Goal: Browse casually

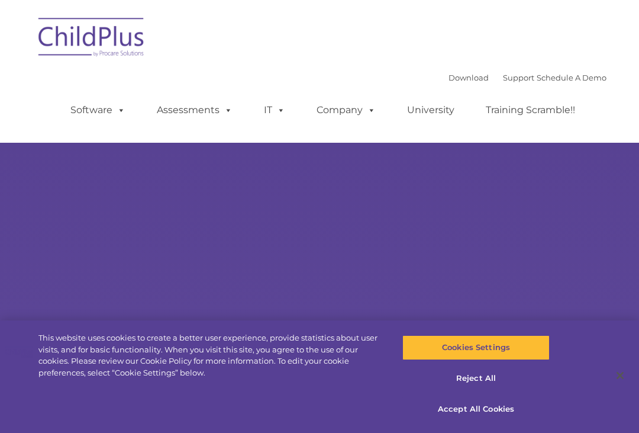
select select "MEDIUM"
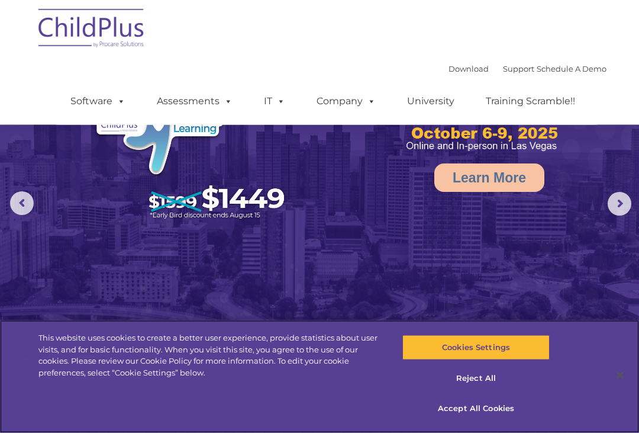
scroll to position [18, 0]
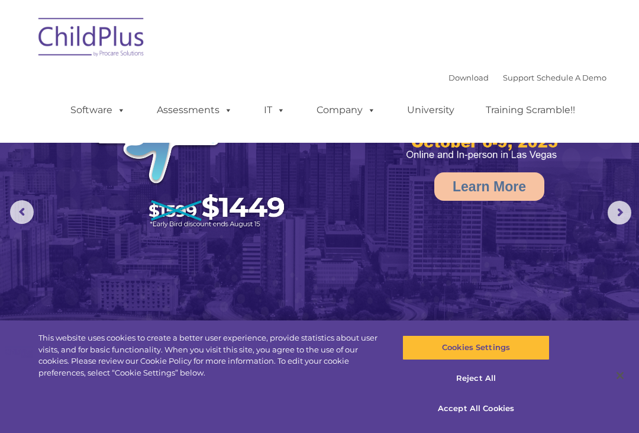
click at [118, 110] on span at bounding box center [118, 109] width 13 height 11
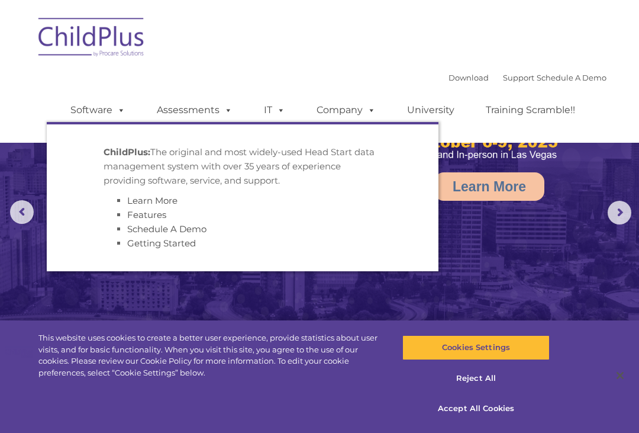
click at [612, 115] on nav "Download Support | Schedule A Demo  MENU MENU Software ChildPlus: The original…" at bounding box center [319, 71] width 639 height 143
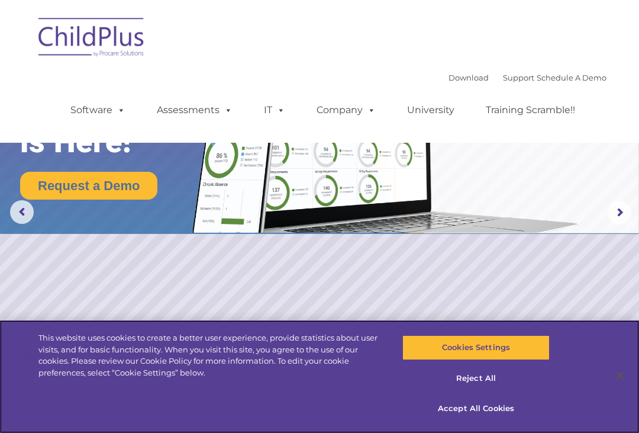
click at [491, 360] on button "Cookies Settings" at bounding box center [476, 347] width 147 height 25
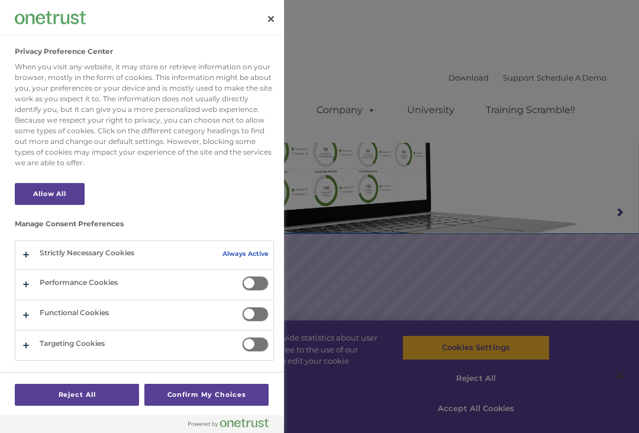
click at [270, 15] on button "Close" at bounding box center [271, 19] width 26 height 26
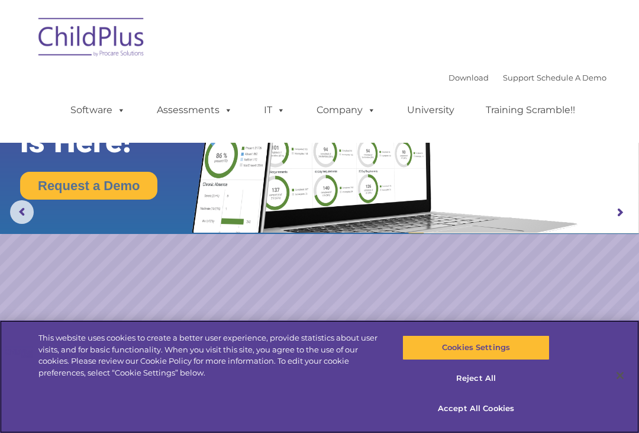
click at [489, 421] on button "Accept All Cookies" at bounding box center [476, 408] width 147 height 25
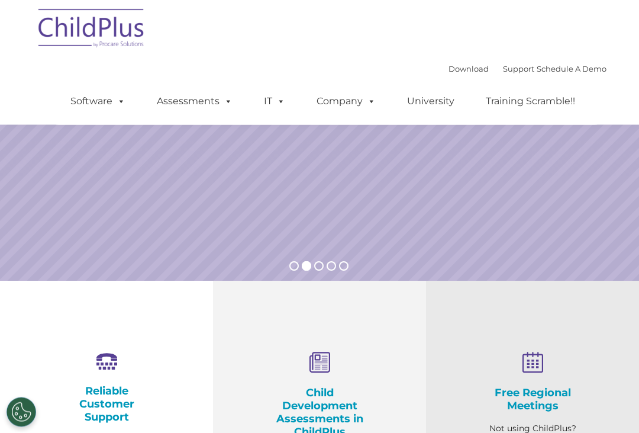
scroll to position [0, 0]
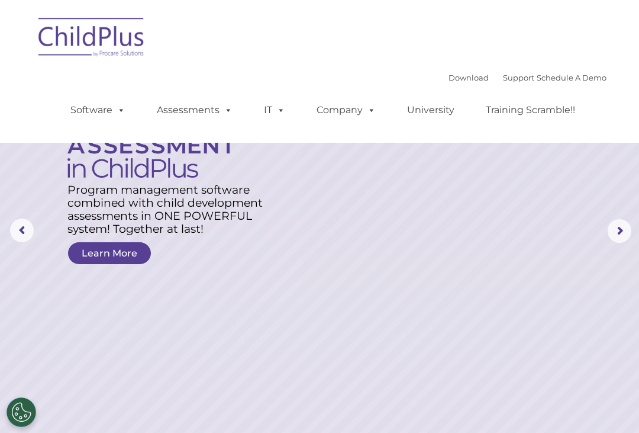
click at [132, 42] on img at bounding box center [92, 38] width 118 height 59
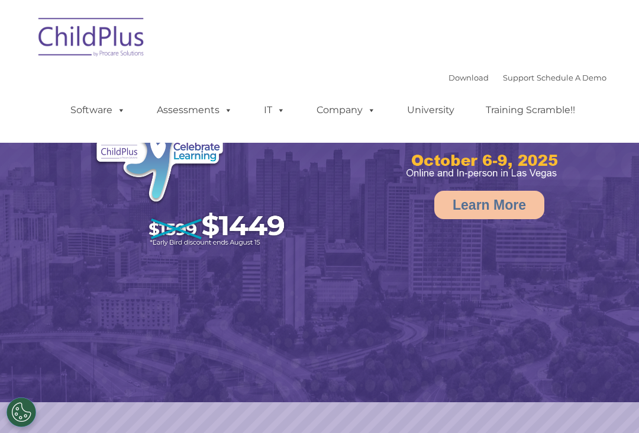
select select "MEDIUM"
